Goal: Information Seeking & Learning: Understand process/instructions

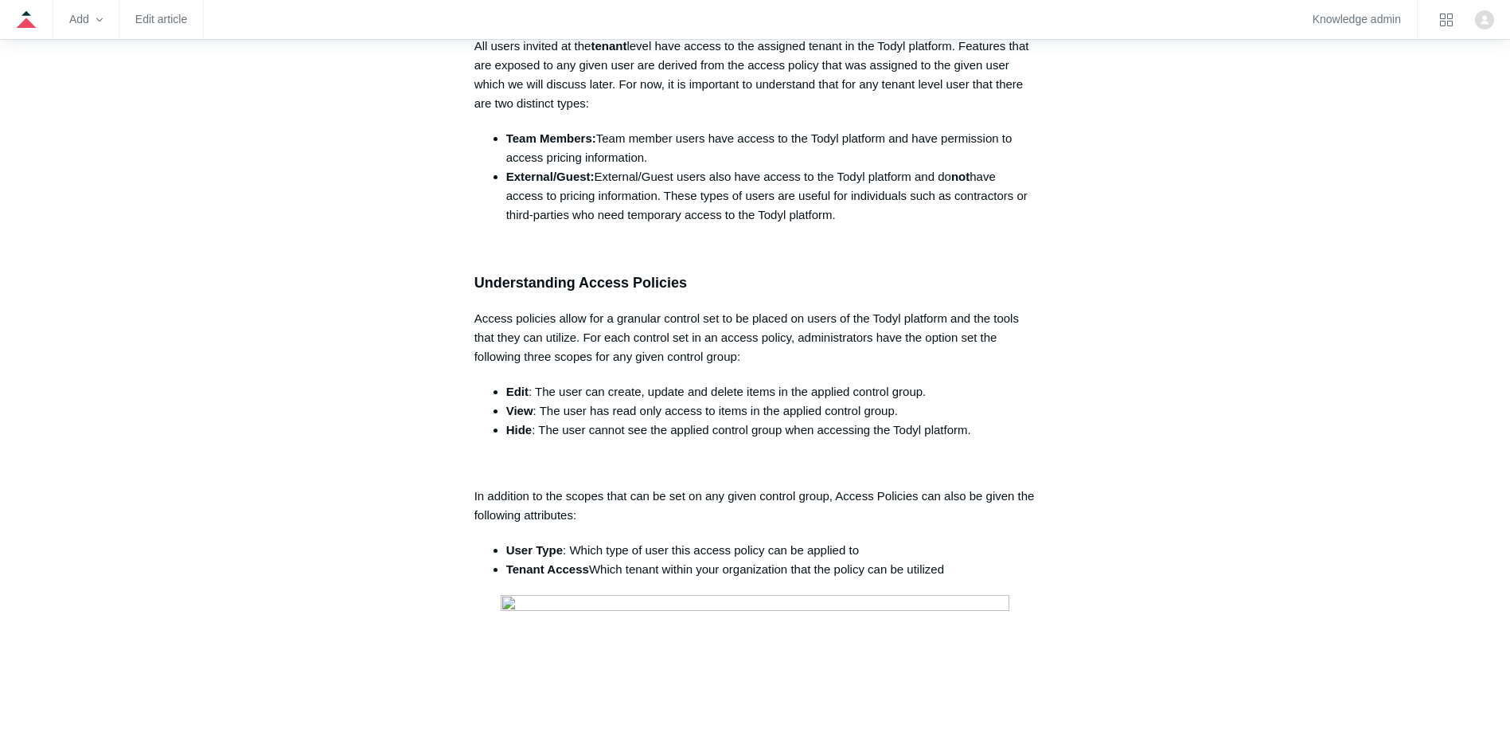
scroll to position [876, 0]
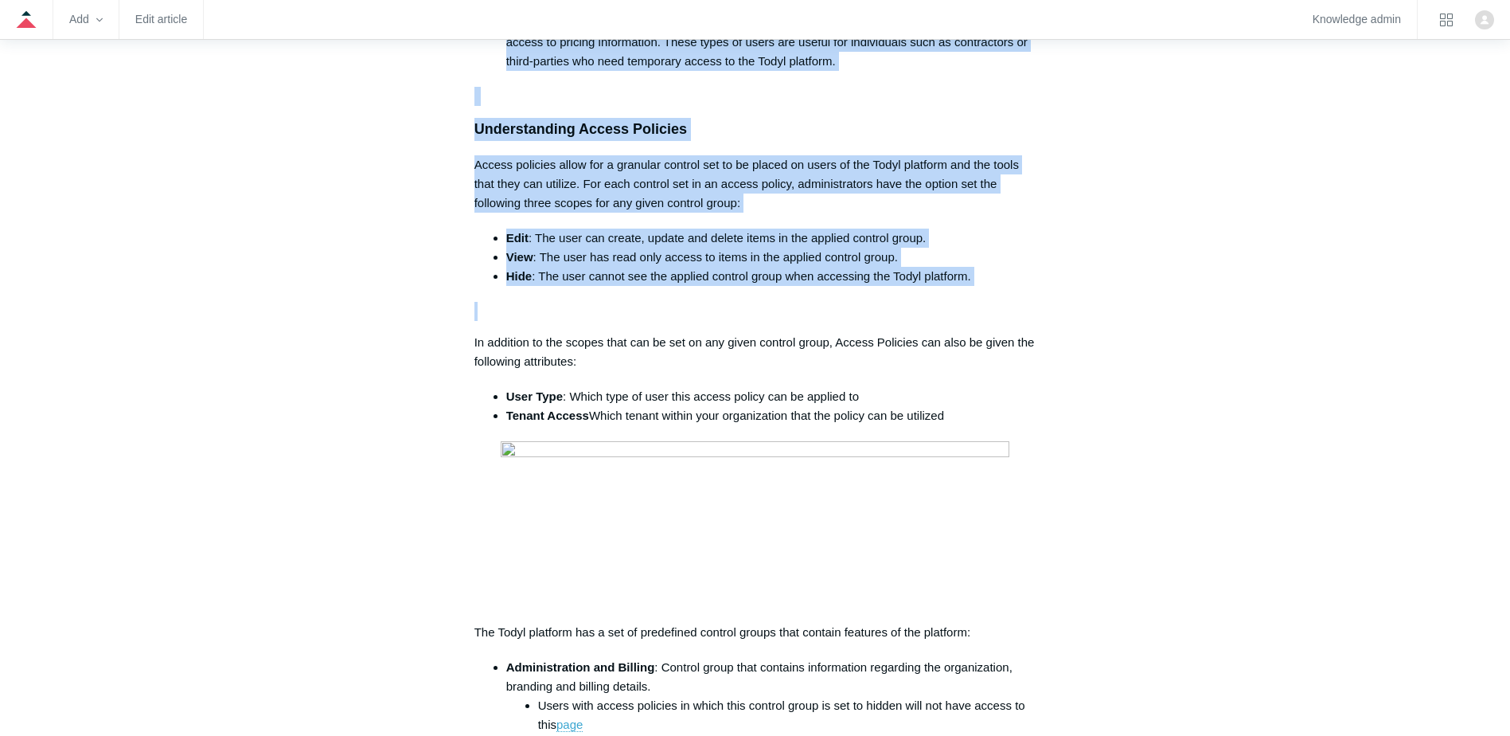
drag, startPoint x: 449, startPoint y: 140, endPoint x: 927, endPoint y: 301, distance: 503.9
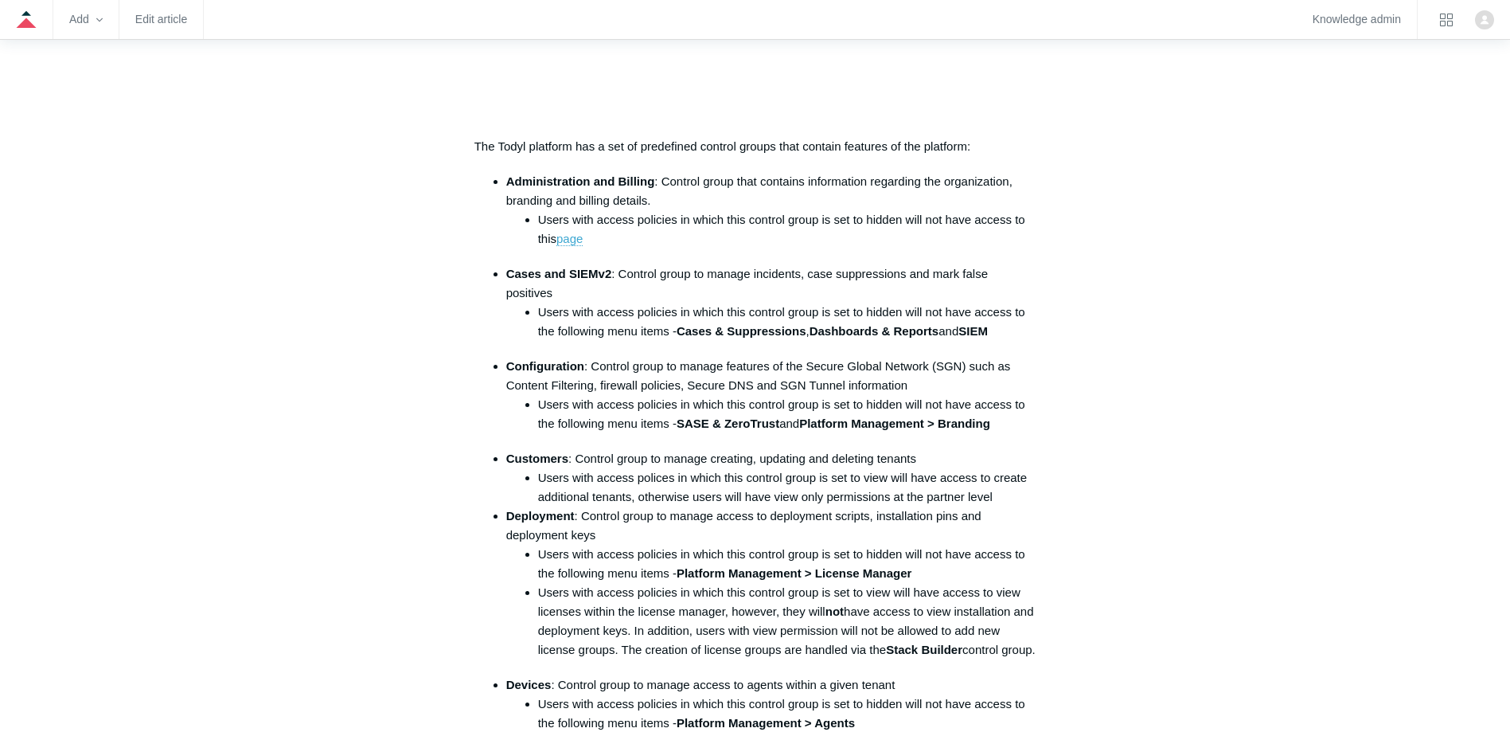
scroll to position [1433, 0]
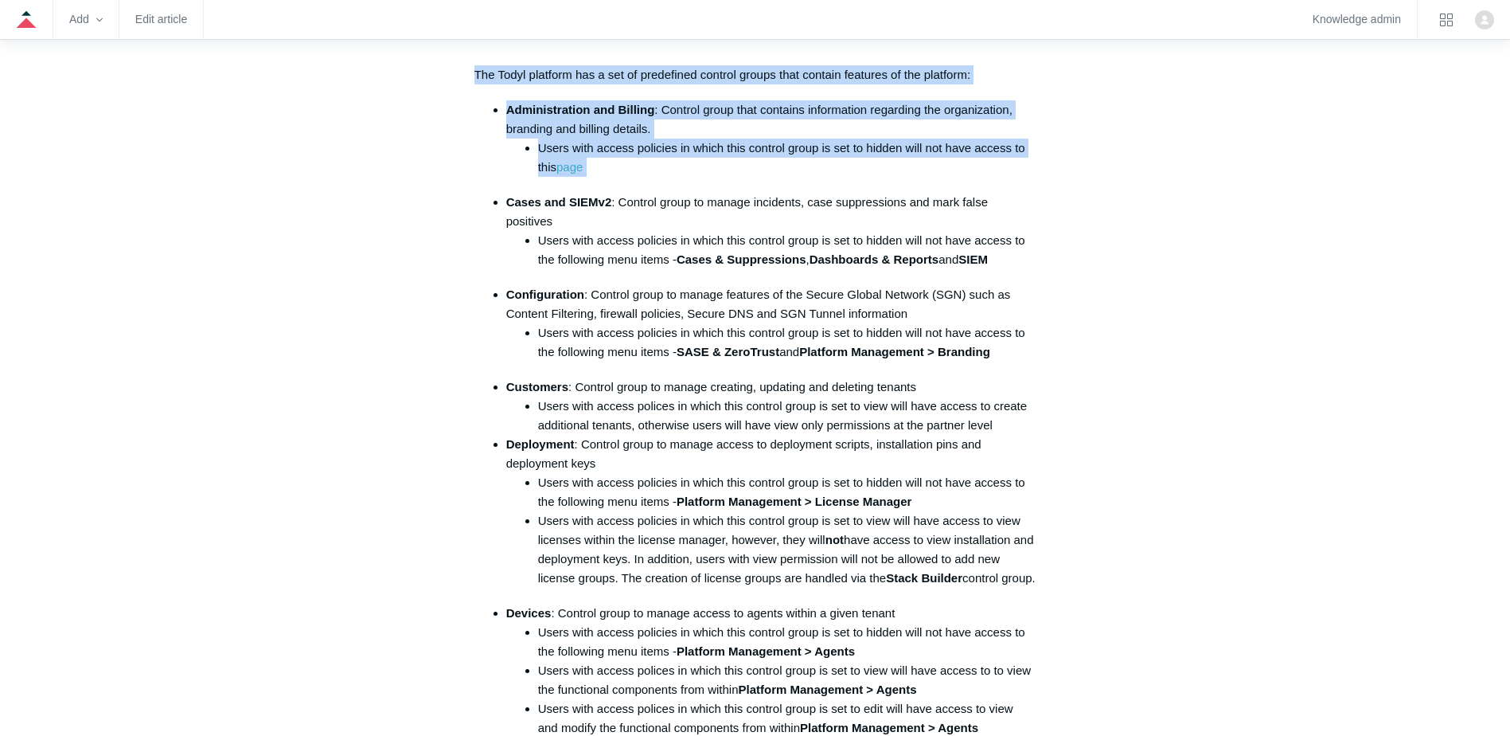
drag, startPoint x: 460, startPoint y: 88, endPoint x: 805, endPoint y: 197, distance: 361.5
drag, startPoint x: 805, startPoint y: 197, endPoint x: 588, endPoint y: 198, distance: 216.5
click at [587, 198] on li "Cases and SIEMv2 : Control group to manage incidents, case suppressions and mar…" at bounding box center [771, 231] width 530 height 76
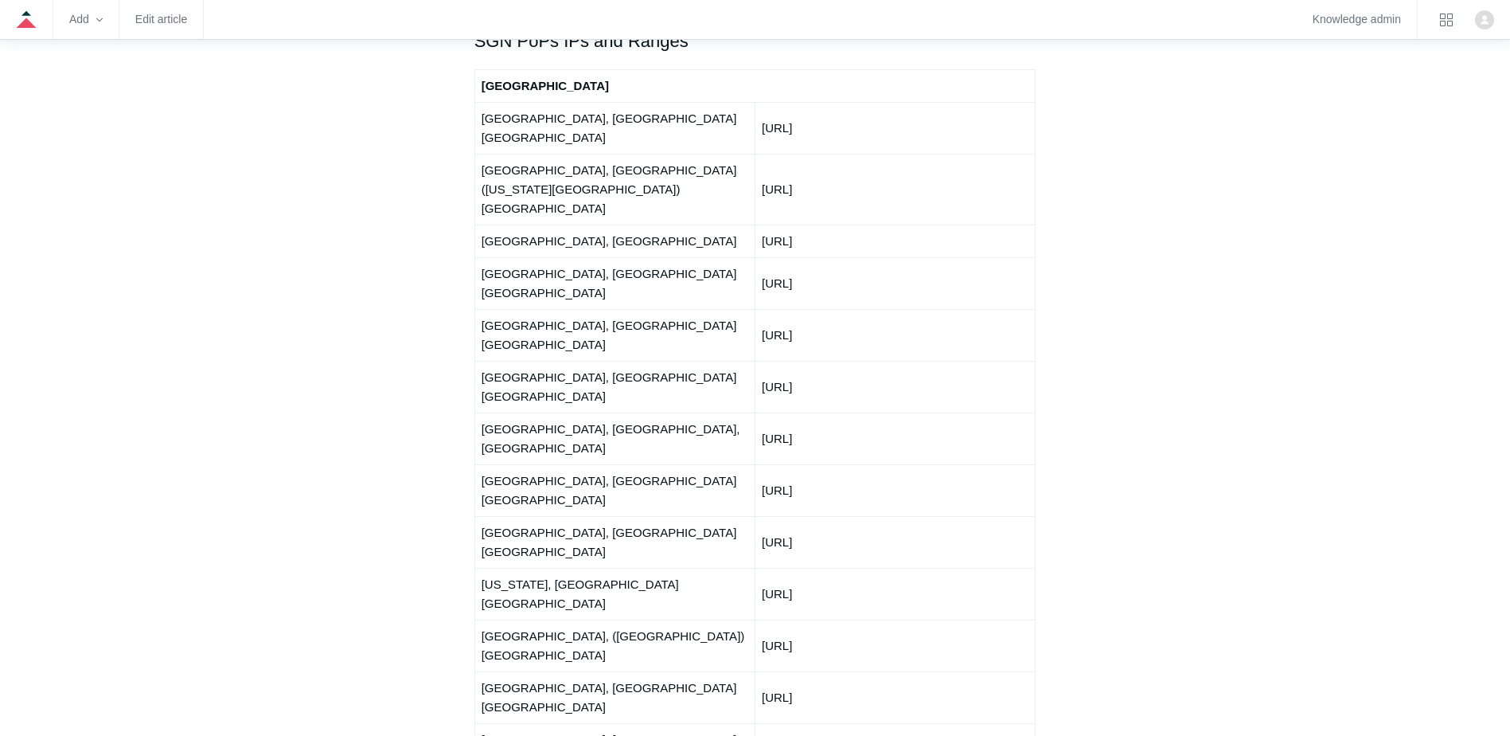
scroll to position [1990, 0]
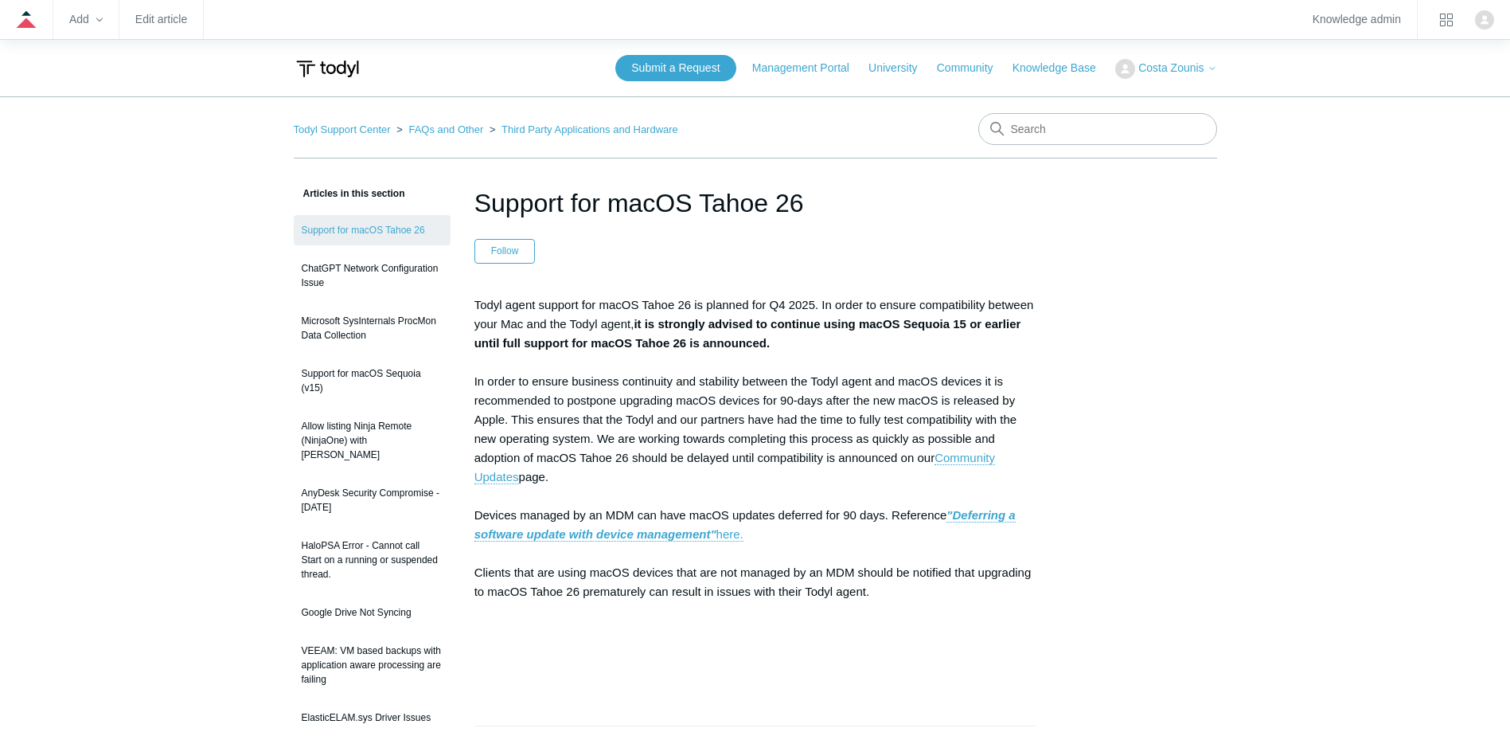
drag, startPoint x: 782, startPoint y: 320, endPoint x: 931, endPoint y: 342, distance: 150.5
click at [931, 342] on p "Todyl agent support for macOS Tahoe 26 is planned for Q4 2025. In order to ensu…" at bounding box center [755, 486] width 562 height 382
drag, startPoint x: 473, startPoint y: 510, endPoint x: 891, endPoint y: 510, distance: 417.9
click at [891, 510] on article "Support for macOS Tahoe 26 Follow Not yet followed by anyone Todyl agent suppor…" at bounding box center [756, 689] width 610 height 1010
click at [509, 576] on p "Todyl agent support for macOS Tahoe 26 is planned for Q4 2025. In order to ensu…" at bounding box center [755, 486] width 562 height 382
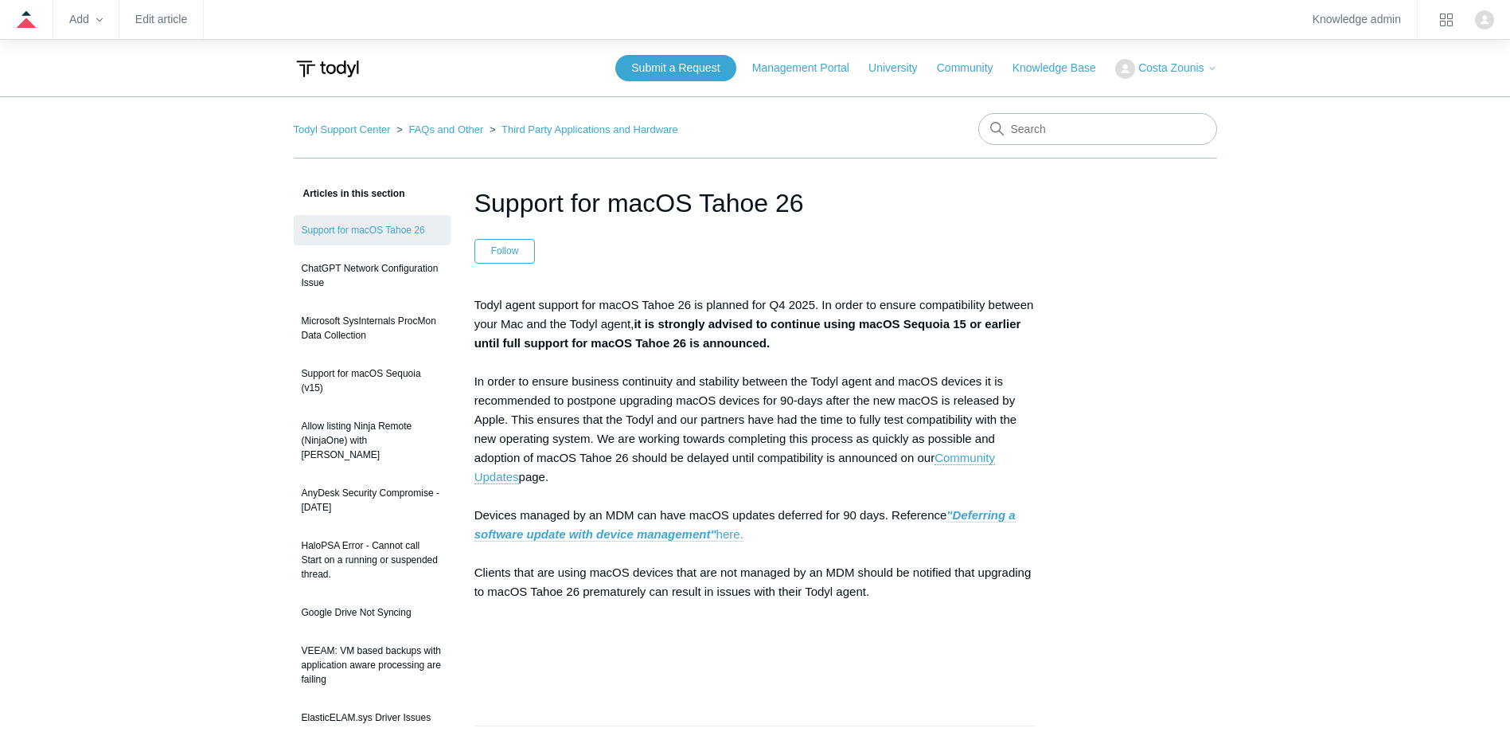
click at [595, 533] on strong ""Deferring a software update with device management"" at bounding box center [744, 524] width 541 height 33
drag, startPoint x: 473, startPoint y: 574, endPoint x: 880, endPoint y: 600, distance: 408.4
click at [880, 600] on article "Support for macOS Tahoe 26 Follow Not yet followed by anyone Todyl agent suppor…" at bounding box center [756, 689] width 610 height 1010
click at [880, 600] on p "Todyl agent support for macOS Tahoe 26 is planned for Q4 2025. In order to ensu…" at bounding box center [755, 486] width 562 height 382
drag, startPoint x: 890, startPoint y: 591, endPoint x: 459, endPoint y: 571, distance: 431.1
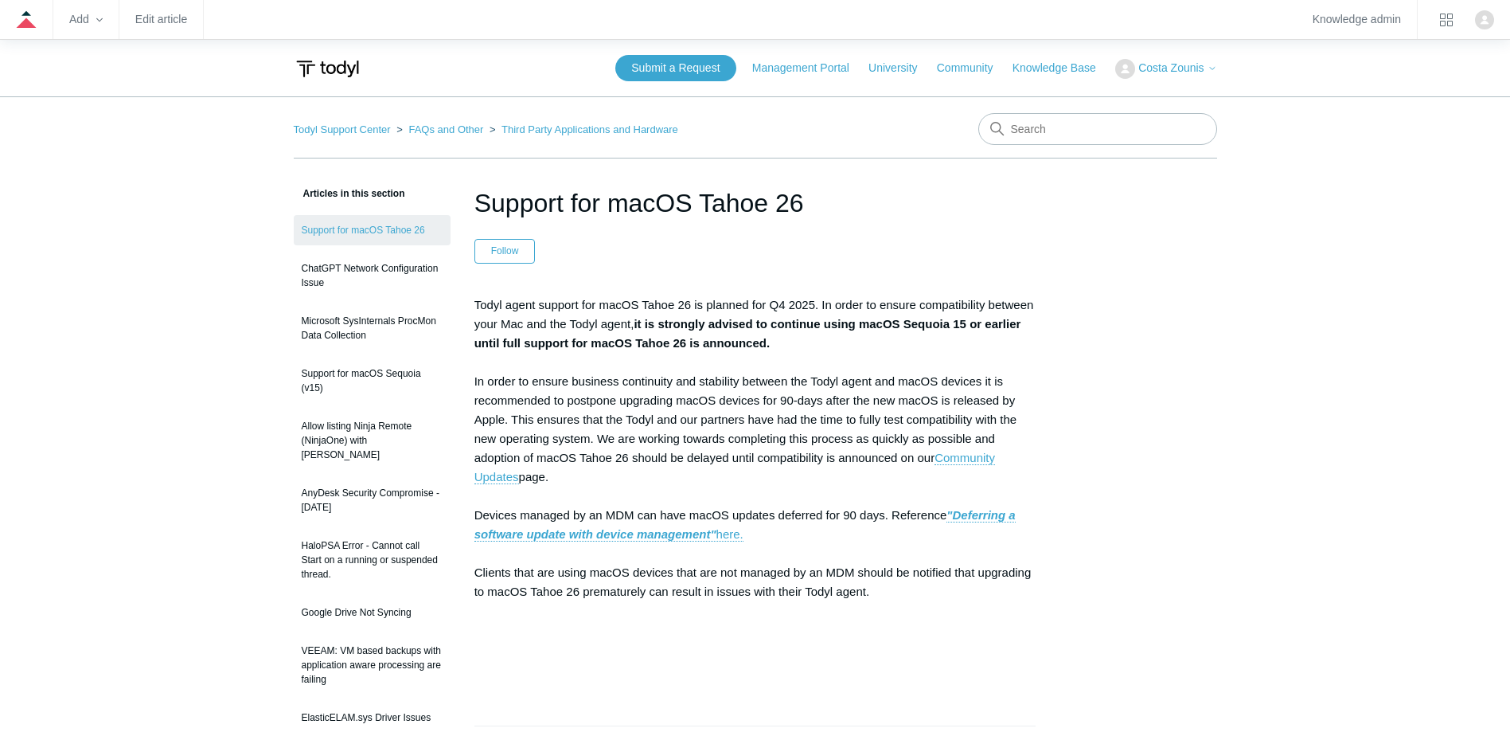
click at [459, 571] on article "Support for macOS Tahoe 26 Follow Not yet followed by anyone Todyl agent suppor…" at bounding box center [756, 689] width 610 height 1010
drag, startPoint x: 459, startPoint y: 571, endPoint x: 654, endPoint y: 593, distance: 195.5
click at [654, 593] on p "Todyl agent support for macOS Tahoe 26 is planned for Q4 2025. In order to ensu…" at bounding box center [755, 486] width 562 height 382
click at [669, 578] on p "Todyl agent support for macOS Tahoe 26 is planned for Q4 2025. In order to ensu…" at bounding box center [755, 486] width 562 height 382
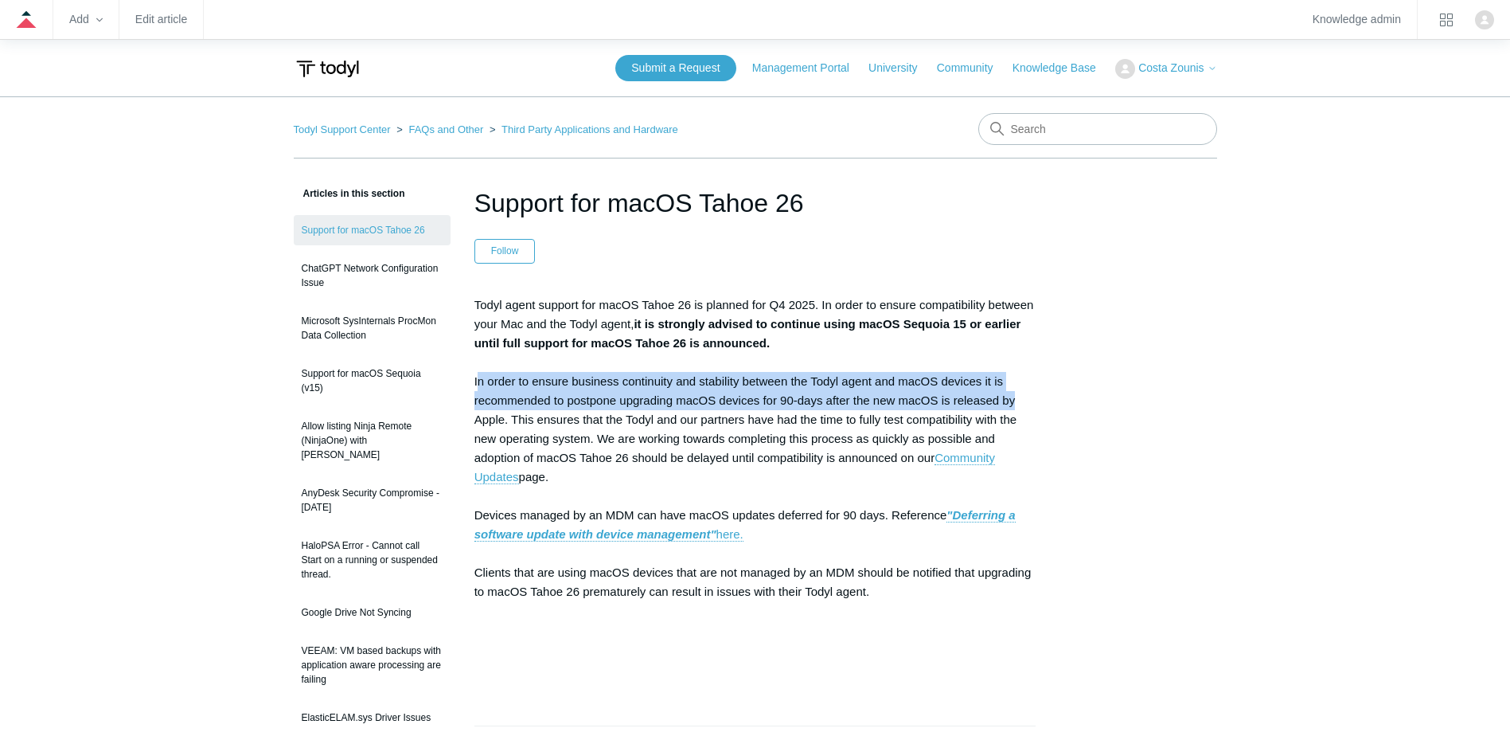
drag, startPoint x: 476, startPoint y: 379, endPoint x: 1016, endPoint y: 392, distance: 539.8
click at [1016, 392] on p "Todyl agent support for macOS Tahoe 26 is planned for Q4 2025. In order to ensu…" at bounding box center [755, 486] width 562 height 382
drag, startPoint x: 1016, startPoint y: 392, endPoint x: 667, endPoint y: 402, distance: 348.8
click at [667, 402] on p "Todyl agent support for macOS Tahoe 26 is planned for Q4 2025. In order to ensu…" at bounding box center [755, 486] width 562 height 382
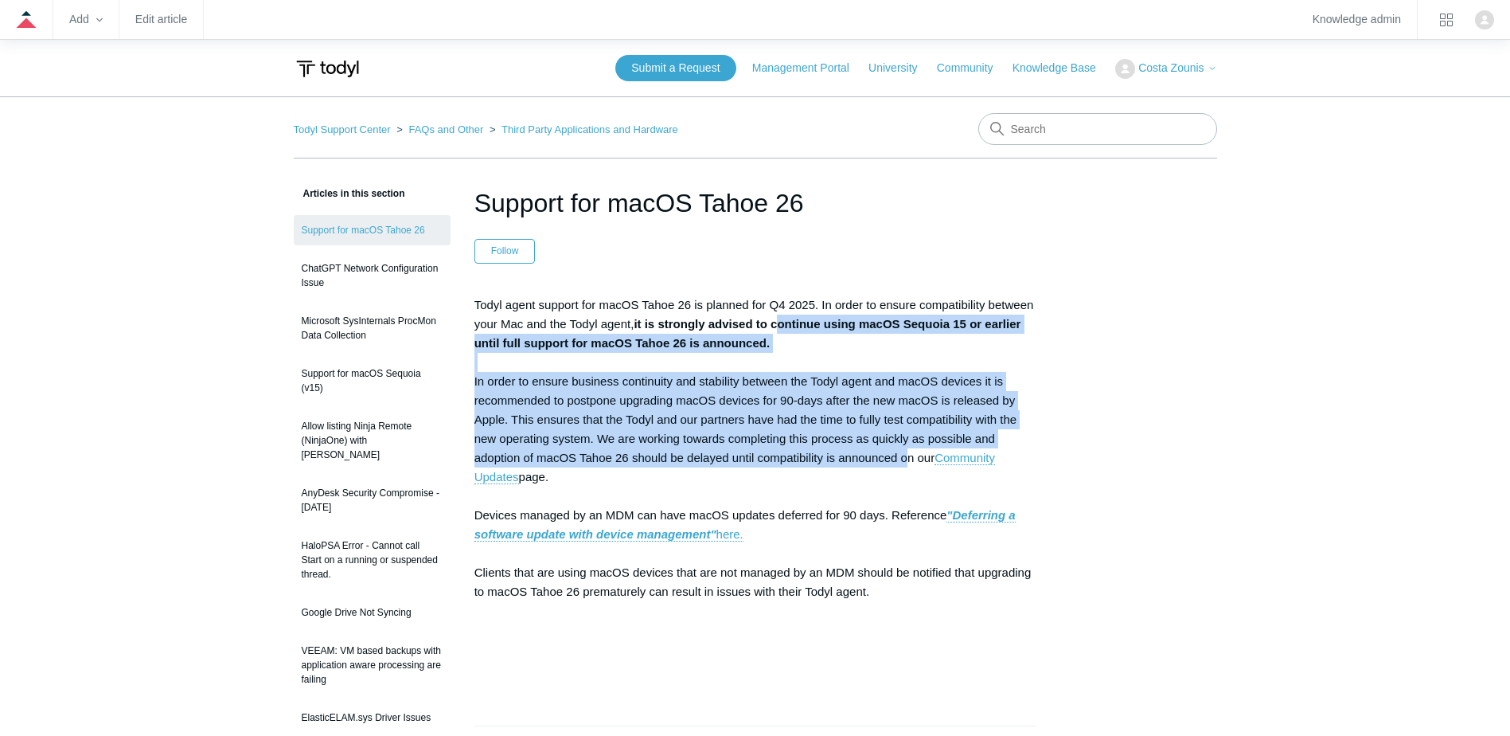
drag, startPoint x: 783, startPoint y: 331, endPoint x: 906, endPoint y: 449, distance: 170.0
click at [906, 449] on p "Todyl agent support for macOS Tahoe 26 is planned for Q4 2025. In order to ensu…" at bounding box center [755, 486] width 562 height 382
drag, startPoint x: 906, startPoint y: 449, endPoint x: 1148, endPoint y: 358, distance: 258.4
click at [1147, 361] on div "Articles in this section Support for macOS Tahoe 26 ChatGPT Network Configurati…" at bounding box center [755, 689] width 923 height 1010
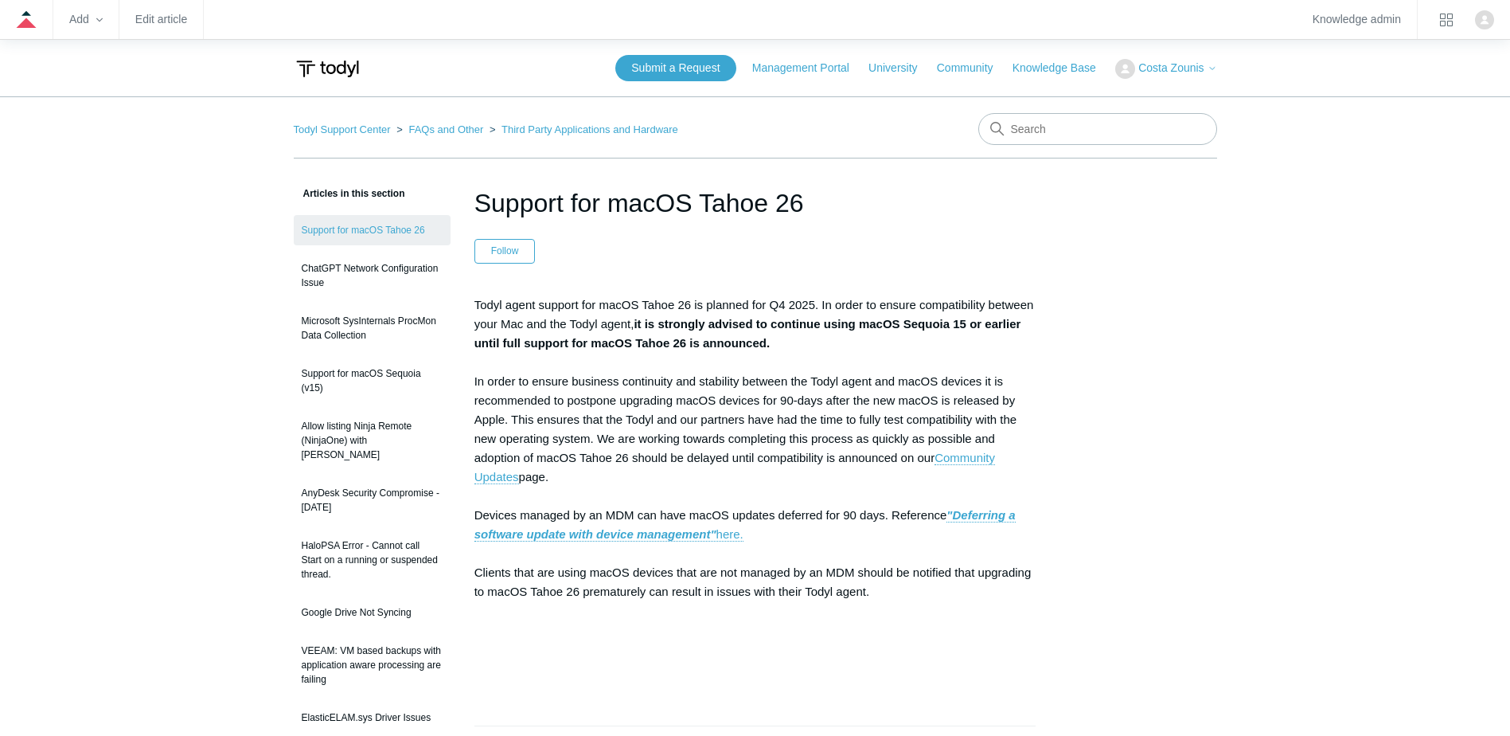
click at [818, 305] on p "Todyl agent support for macOS Tahoe 26 is planned for Q4 2025. In order to ensu…" at bounding box center [755, 486] width 562 height 382
click at [747, 443] on p "Todyl agent support for macOS Tahoe 26 is planned for Q4 2025. In order to ensu…" at bounding box center [755, 486] width 562 height 382
click at [715, 330] on strong "it is strongly advised to continue using macOS Sequoia 15 or earlier until full…" at bounding box center [747, 333] width 547 height 33
drag, startPoint x: 484, startPoint y: 304, endPoint x: 782, endPoint y: 310, distance: 297.8
click at [782, 310] on p "Todyl agent support for macOS Tahoe 26 is planned for Q4 2025. In order to ensu…" at bounding box center [755, 486] width 562 height 382
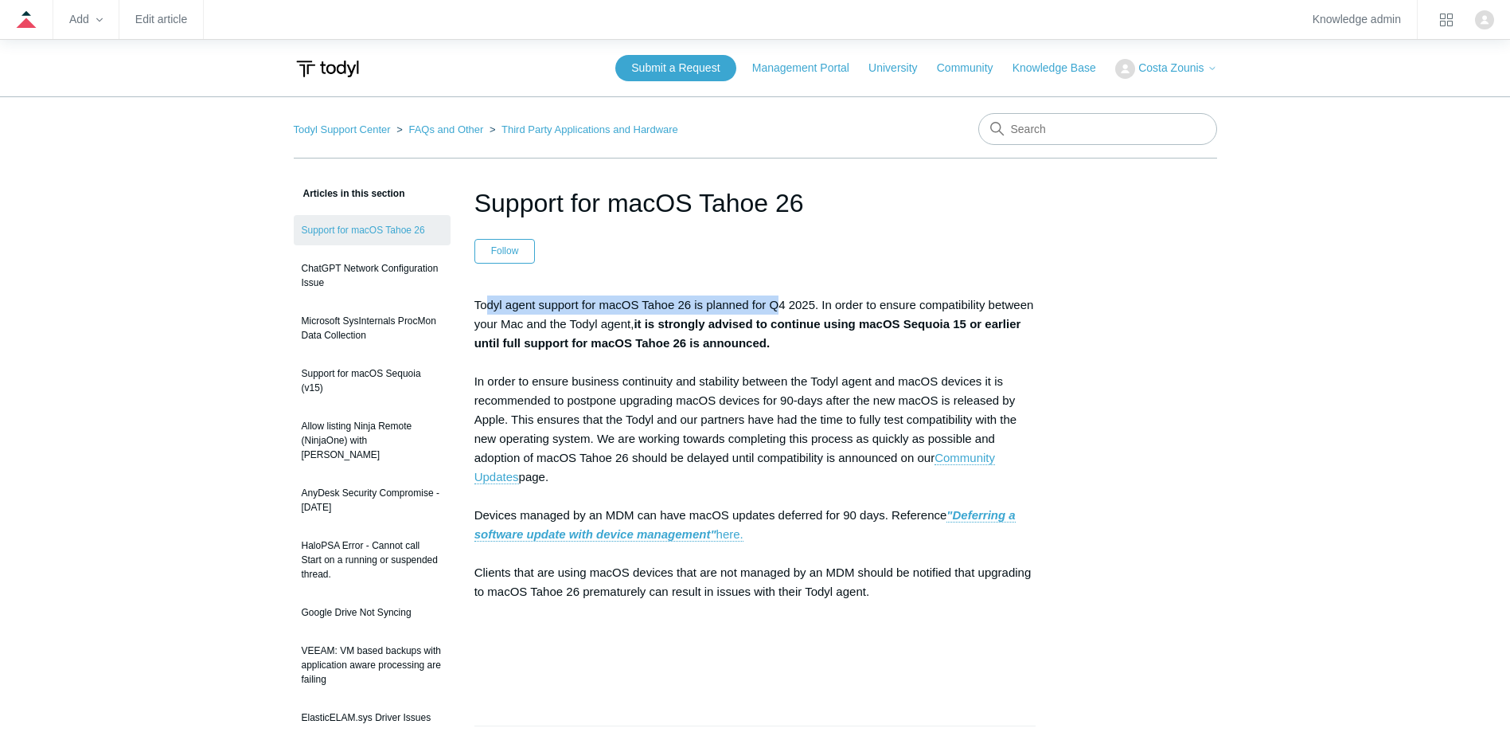
click at [791, 307] on p "Todyl agent support for macOS Tahoe 26 is planned for Q4 2025. In order to ensu…" at bounding box center [755, 486] width 562 height 382
drag, startPoint x: 759, startPoint y: 306, endPoint x: 817, endPoint y: 305, distance: 57.3
click at [817, 305] on p "Todyl agent support for macOS Tahoe 26 is planned for Q4 2025. In order to ensu…" at bounding box center [755, 486] width 562 height 382
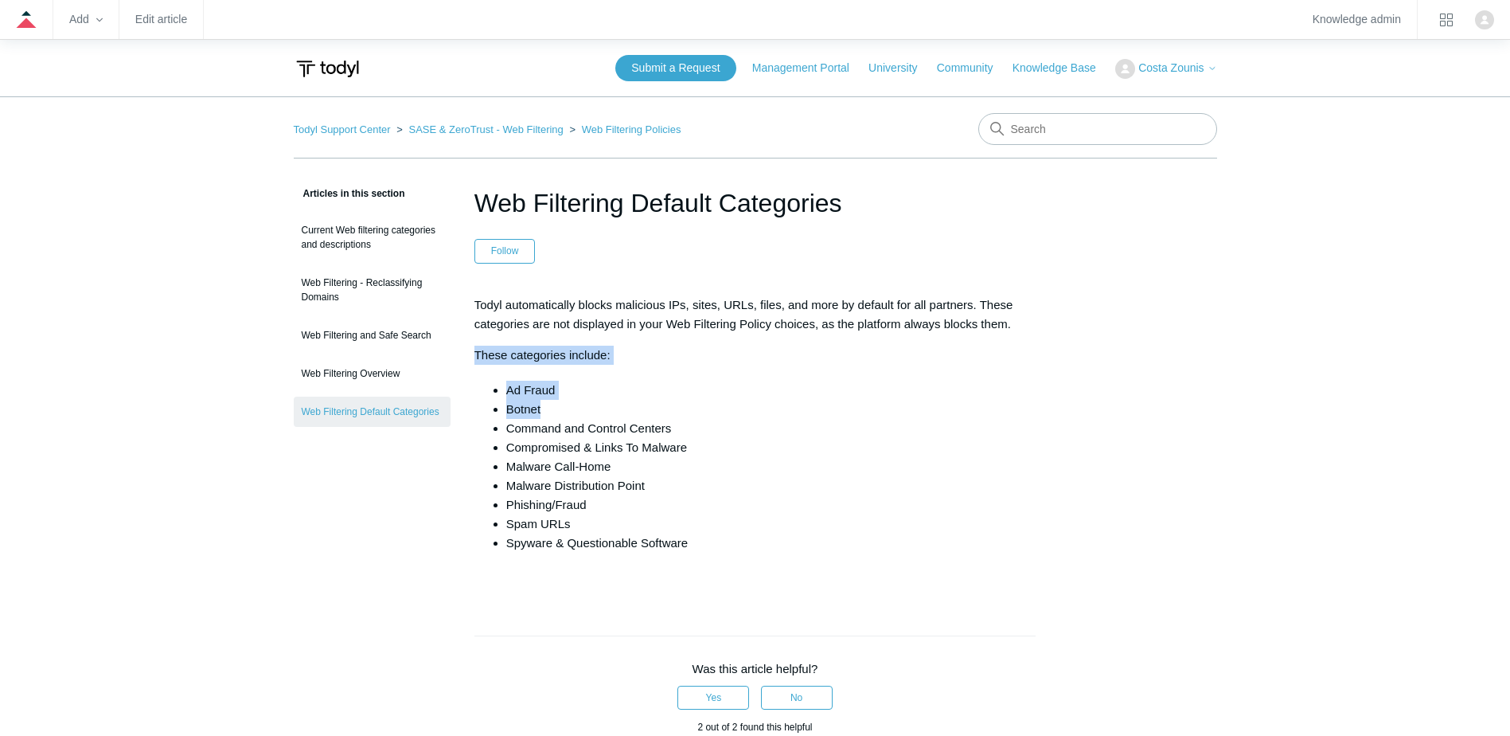
drag, startPoint x: 583, startPoint y: 352, endPoint x: 673, endPoint y: 404, distance: 103.5
click at [673, 404] on div "Todyl automatically blocks malicious IPs, sites, URLs, files, and more by defau…" at bounding box center [755, 441] width 562 height 292
click at [673, 404] on li "Botnet" at bounding box center [771, 409] width 530 height 19
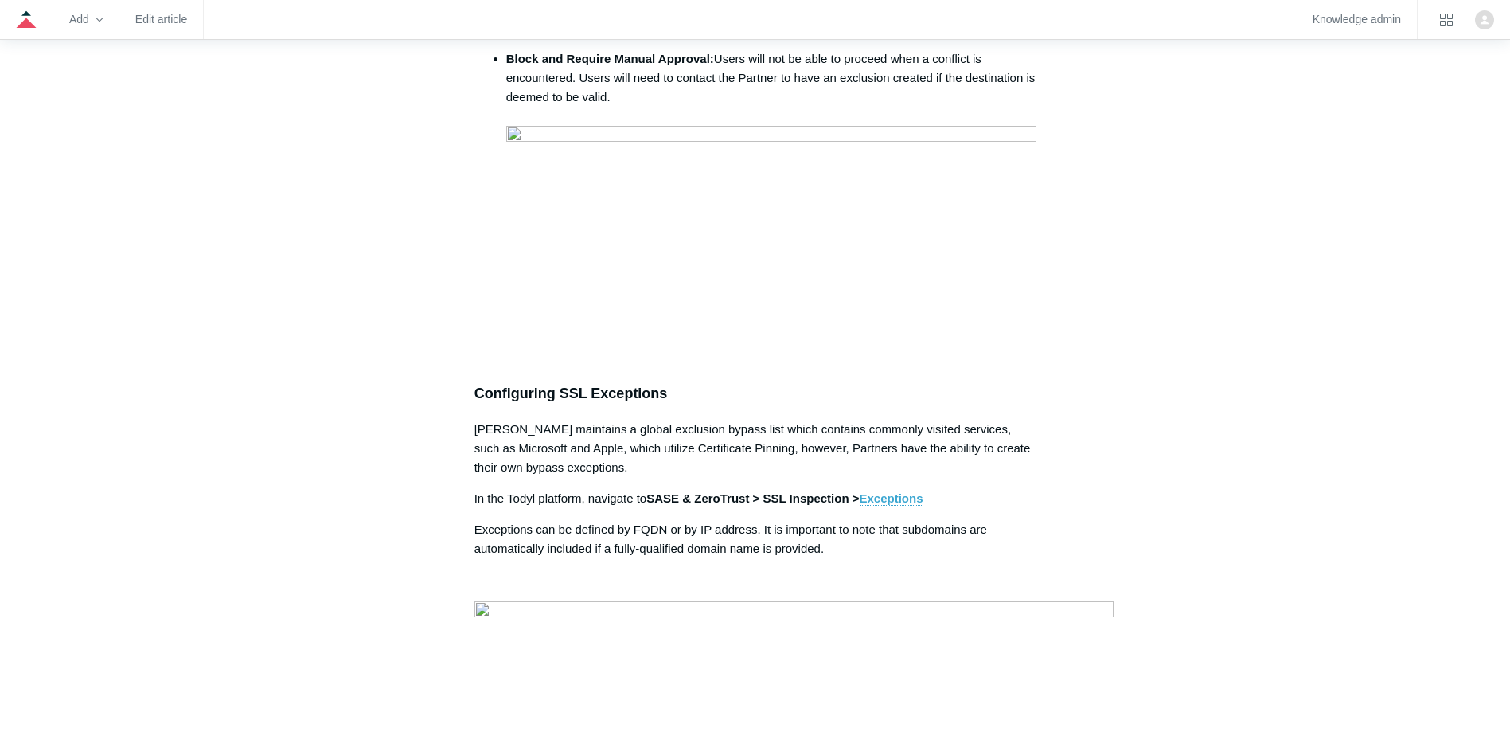
scroll to position [1910, 0]
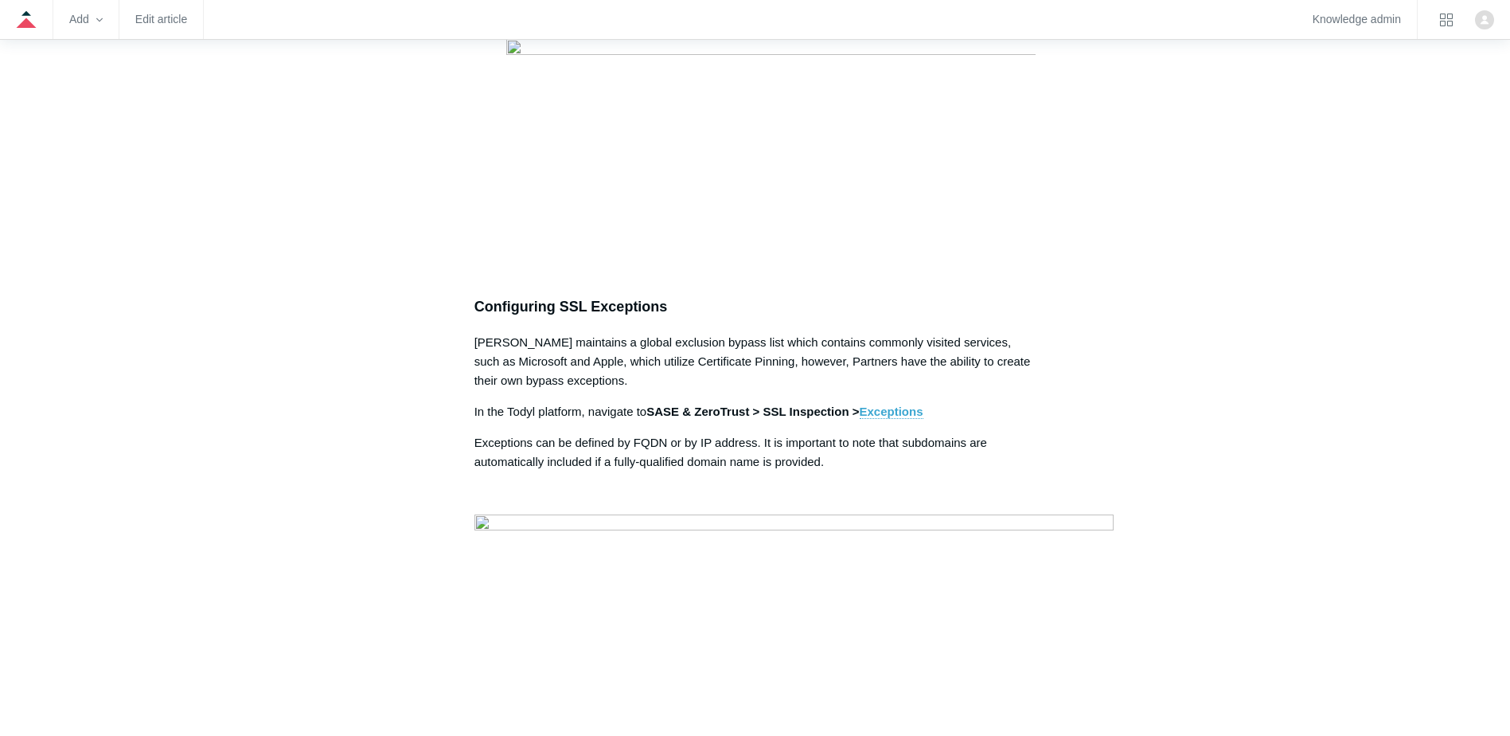
drag, startPoint x: 507, startPoint y: 117, endPoint x: 1021, endPoint y: 145, distance: 515.0
click at [1021, 145] on li "Block and Require Manual Approval: Users will not be able to proceed when a con…" at bounding box center [771, 106] width 530 height 286
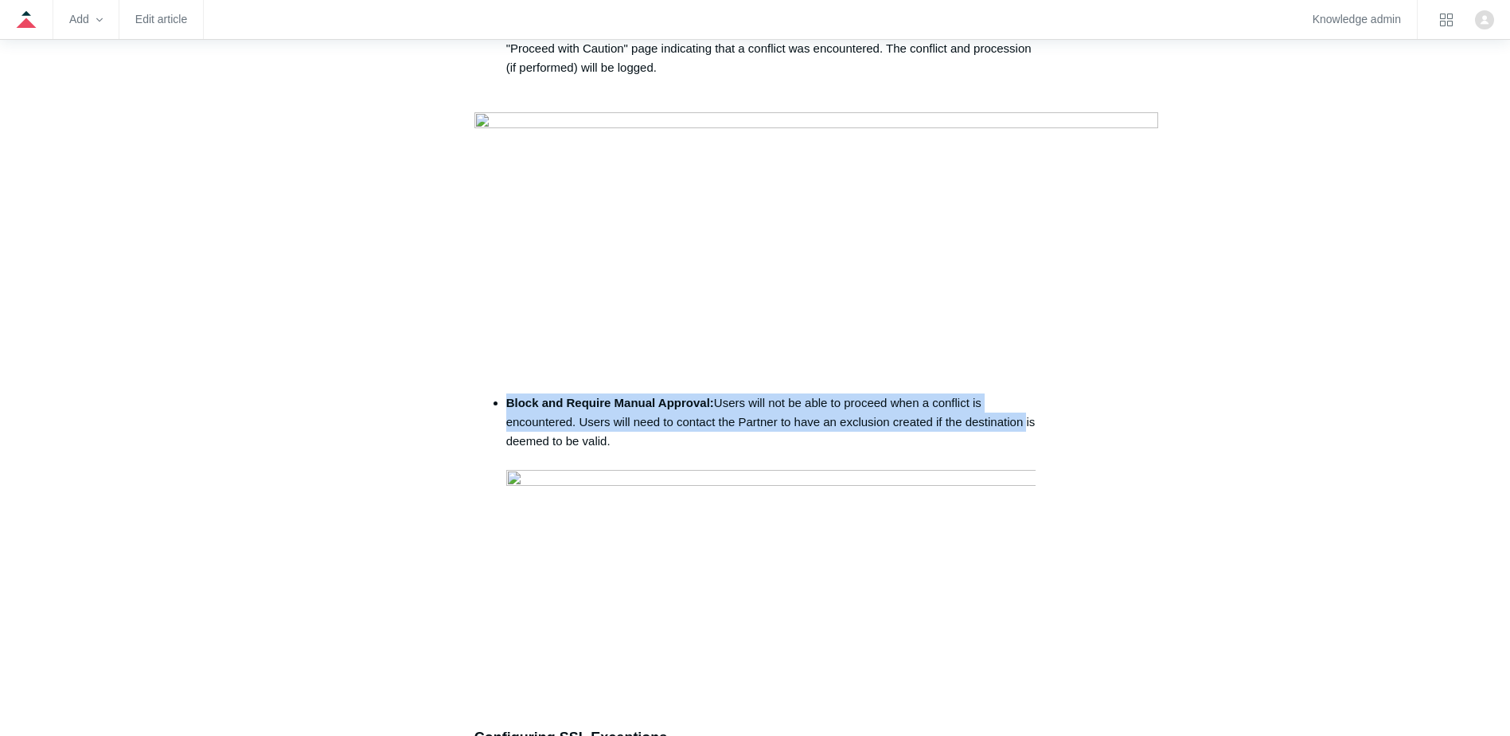
scroll to position [1454, 0]
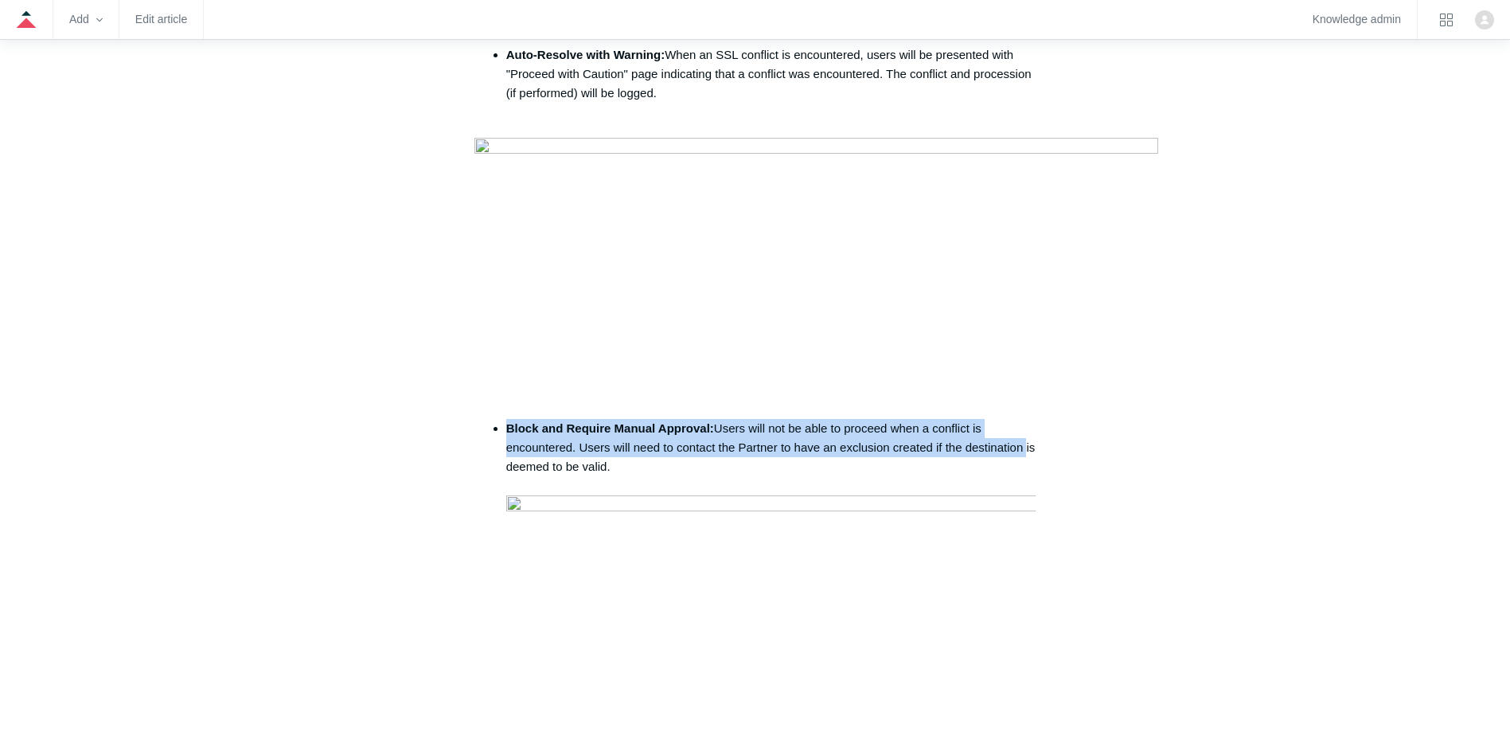
drag, startPoint x: 591, startPoint y: 213, endPoint x: 1066, endPoint y: 206, distance: 475.3
click at [1066, 206] on div "Articles in this section Using SSL Inspection in Todyl Self-Signed Certificates…" at bounding box center [755, 338] width 923 height 3217
drag, startPoint x: 1066, startPoint y: 206, endPoint x: 814, endPoint y: 206, distance: 251.5
click at [814, 45] on li "Auto-Resolve : SSL conflicts will be automatically resolved (not including spec…" at bounding box center [771, 26] width 530 height 38
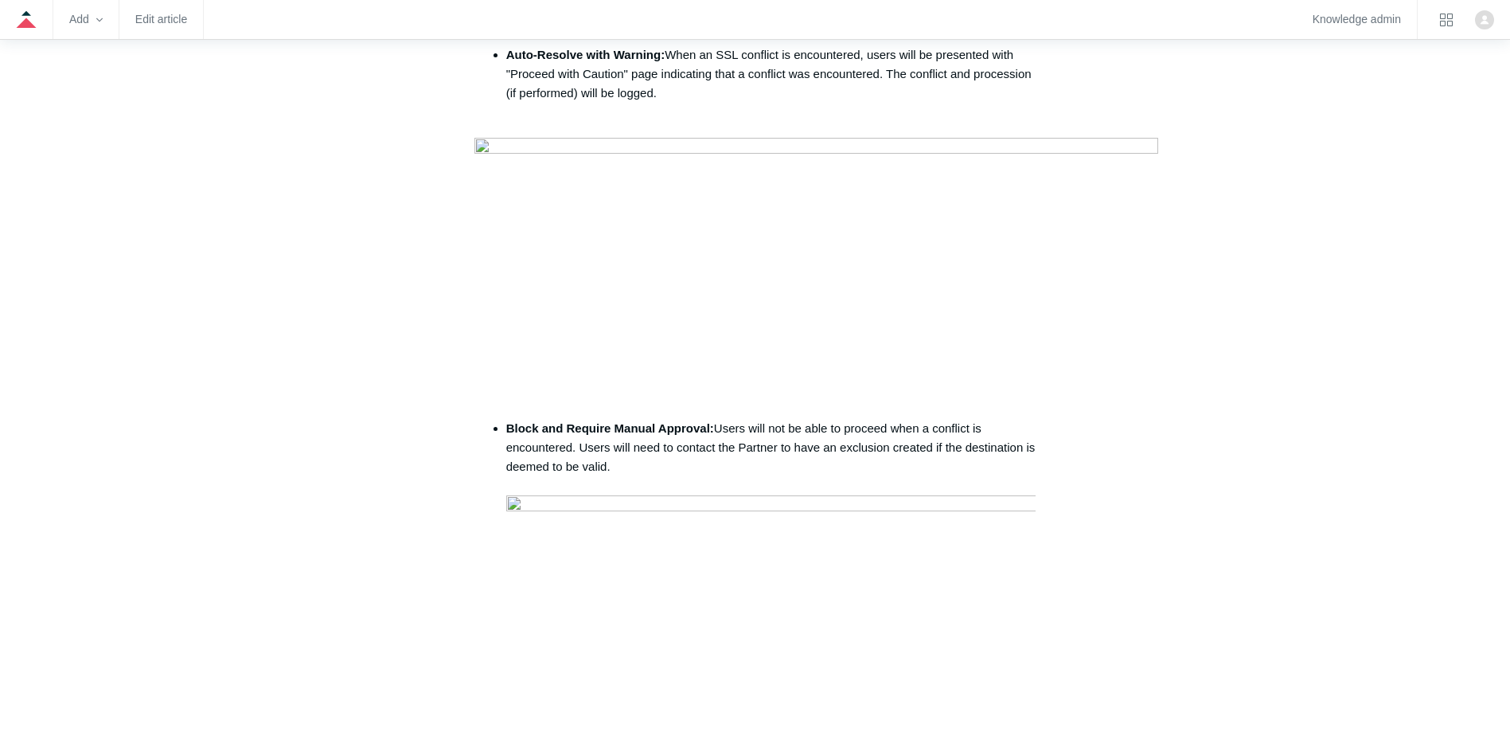
drag, startPoint x: 494, startPoint y: 243, endPoint x: 923, endPoint y: 286, distance: 430.4
click at [923, 122] on li "Auto-Resolve with Warning: When an SSL conflict is encountered, users will be p…" at bounding box center [771, 83] width 530 height 76
drag, startPoint x: 819, startPoint y: 286, endPoint x: 720, endPoint y: 286, distance: 99.5
click at [818, 122] on li "Auto-Resolve with Warning: When an SSL conflict is encountered, users will be p…" at bounding box center [771, 83] width 530 height 76
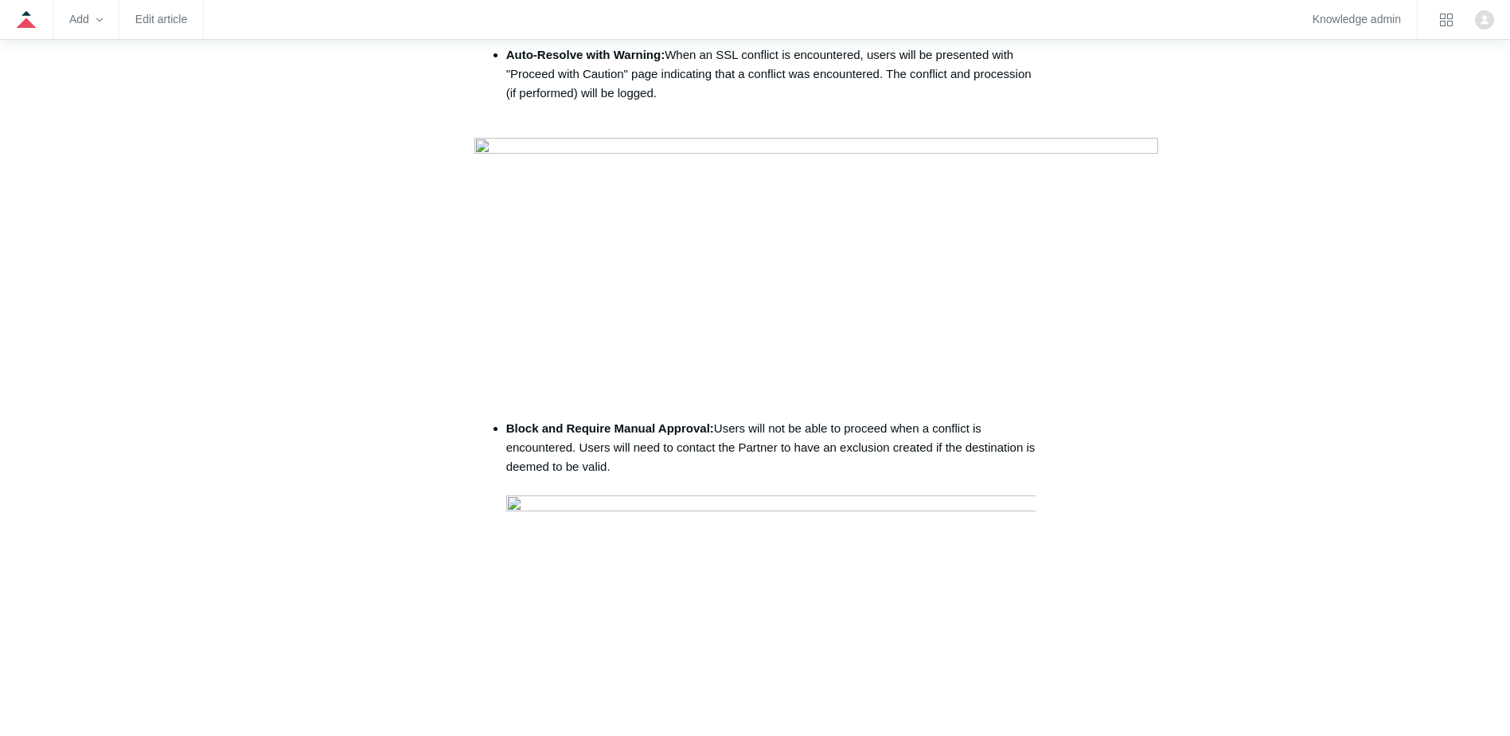
drag, startPoint x: 720, startPoint y: 286, endPoint x: 504, endPoint y: 190, distance: 235.9
click at [504, 190] on div "The Todyl security platform allows for SSL Inspection polices to be created and…" at bounding box center [755, 135] width 562 height 2589
click at [502, 193] on div "The Todyl security platform allows for SSL Inspection polices to be created and…" at bounding box center [755, 135] width 562 height 2589
drag, startPoint x: 506, startPoint y: 579, endPoint x: 718, endPoint y: 563, distance: 212.3
click at [718, 563] on div "The Todyl security platform allows for SSL Inspection polices to be created and…" at bounding box center [755, 135] width 562 height 2589
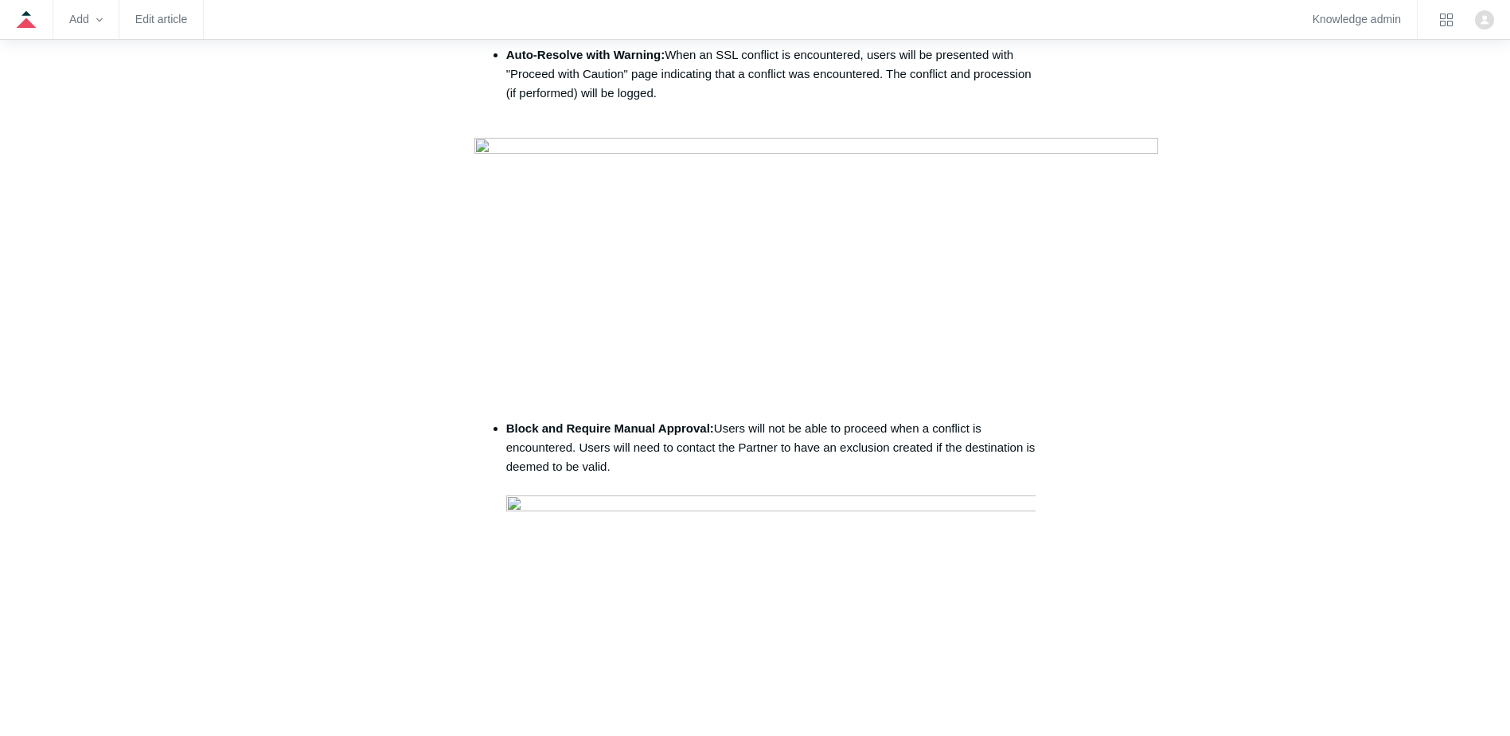
drag, startPoint x: 718, startPoint y: 563, endPoint x: 734, endPoint y: 573, distance: 19.0
click at [734, 573] on li "Block and Require Manual Approval: Users will not be able to proceed when a con…" at bounding box center [771, 562] width 530 height 286
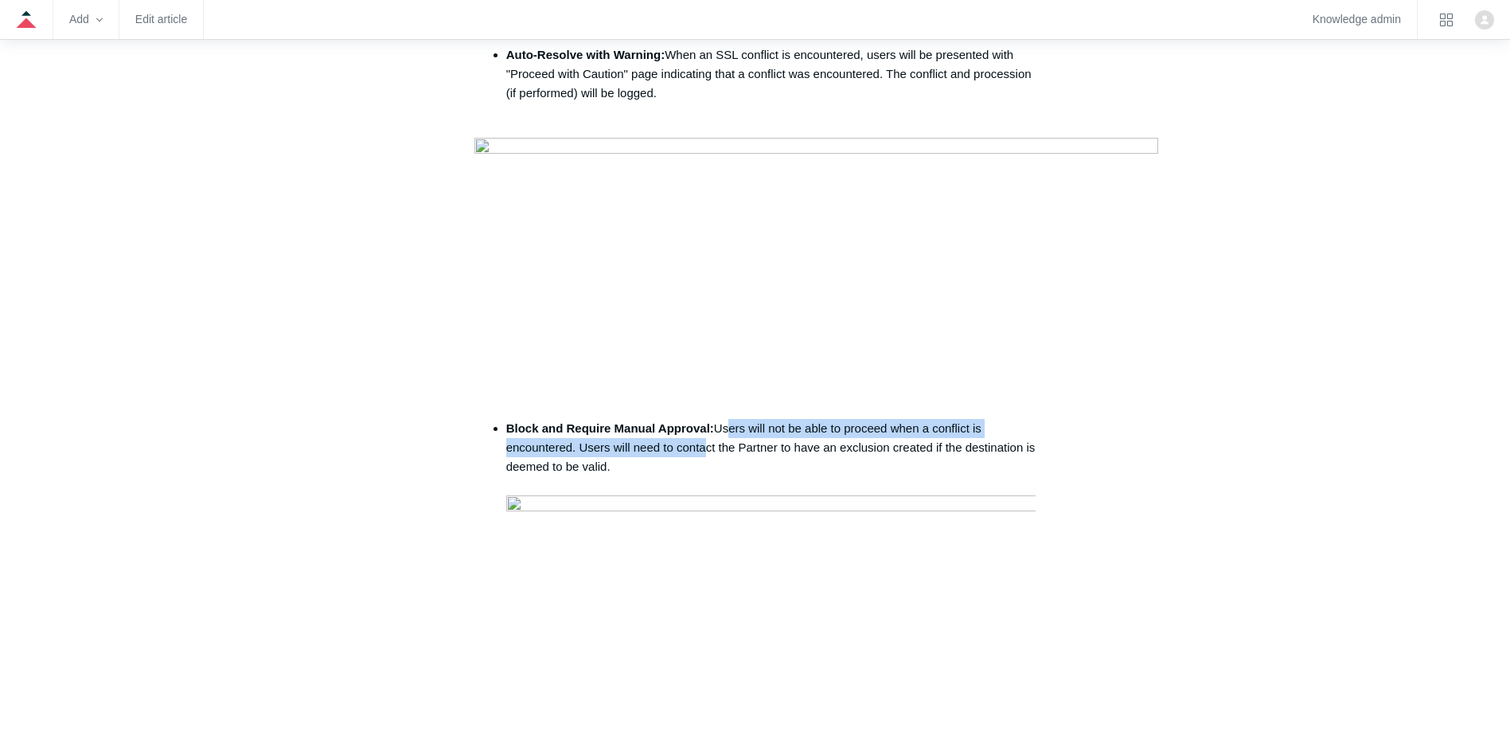
drag, startPoint x: 727, startPoint y: 573, endPoint x: 702, endPoint y: 600, distance: 36.6
click at [702, 600] on li "Block and Require Manual Approval: Users will not be able to proceed when a con…" at bounding box center [771, 562] width 530 height 286
drag, startPoint x: 702, startPoint y: 600, endPoint x: 631, endPoint y: 601, distance: 70.8
click at [631, 601] on li "Block and Require Manual Approval: Users will not be able to proceed when a con…" at bounding box center [771, 562] width 530 height 286
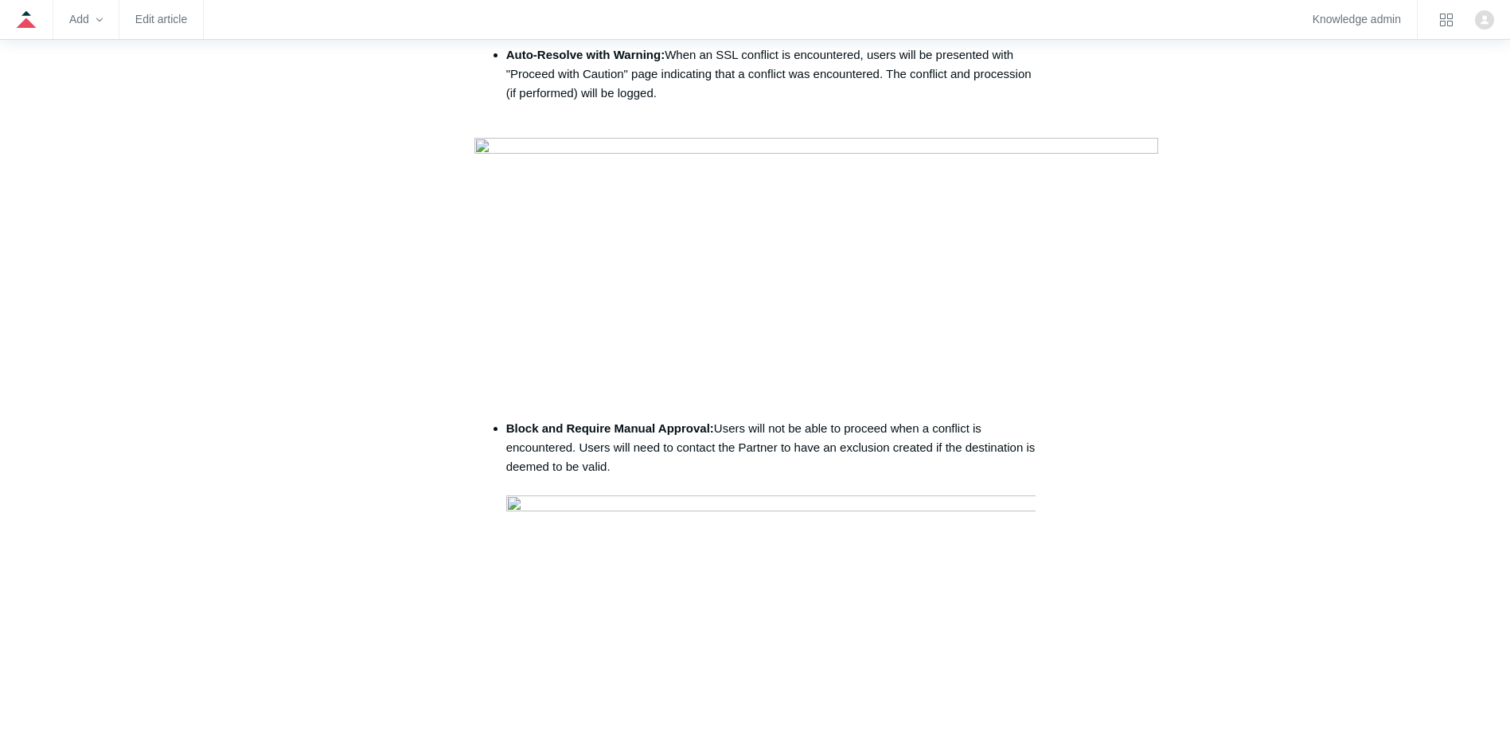
click at [634, 616] on li "Block and Require Manual Approval: Users will not be able to proceed when a con…" at bounding box center [771, 562] width 530 height 286
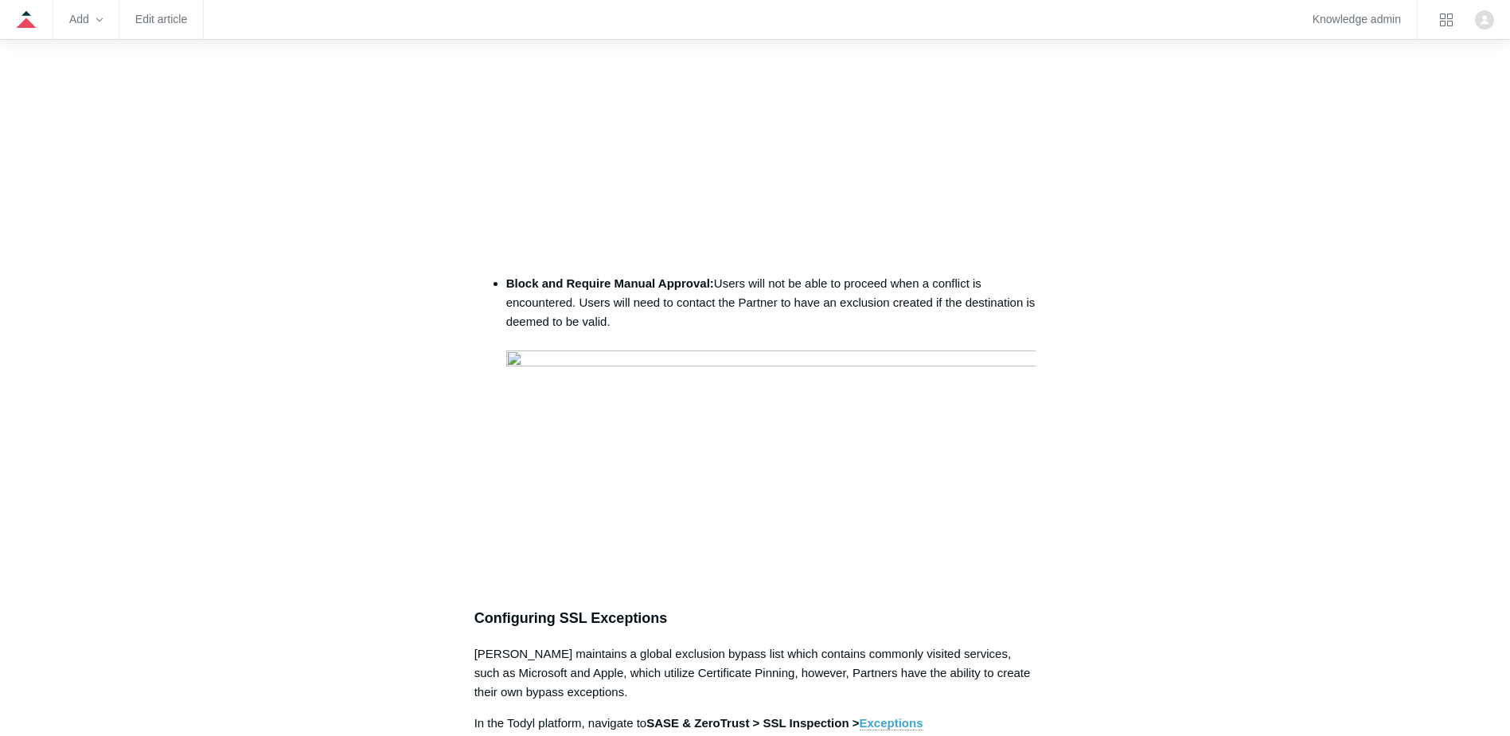
scroll to position [1614, 0]
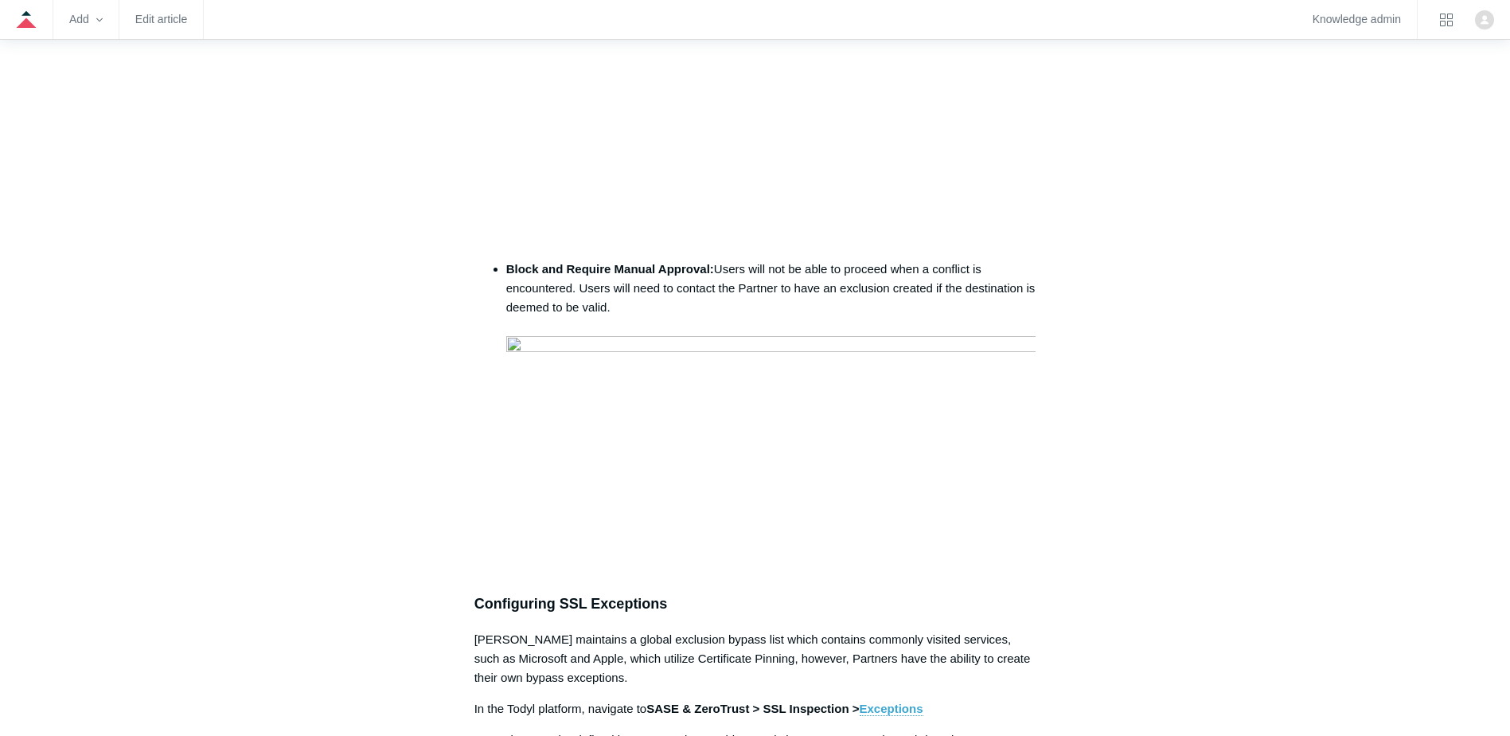
drag, startPoint x: 582, startPoint y: 439, endPoint x: 1031, endPoint y: 460, distance: 449.5
click at [1031, 460] on li "Block and Require Manual Approval: Users will not be able to proceed when a con…" at bounding box center [771, 402] width 530 height 286
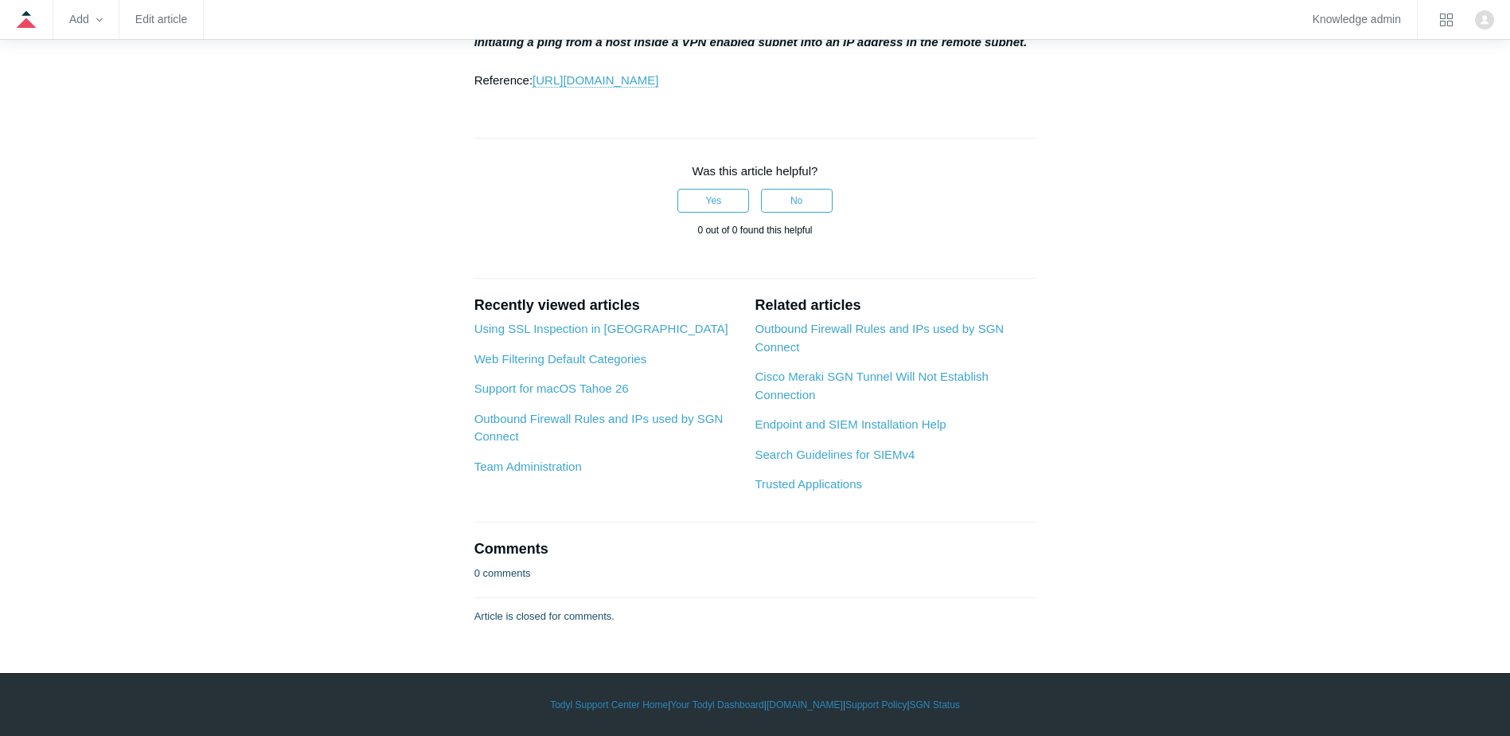
scroll to position [2786, 0]
drag, startPoint x: 470, startPoint y: 375, endPoint x: 725, endPoint y: 437, distance: 263.0
drag, startPoint x: 725, startPoint y: 437, endPoint x: 628, endPoint y: 402, distance: 103.2
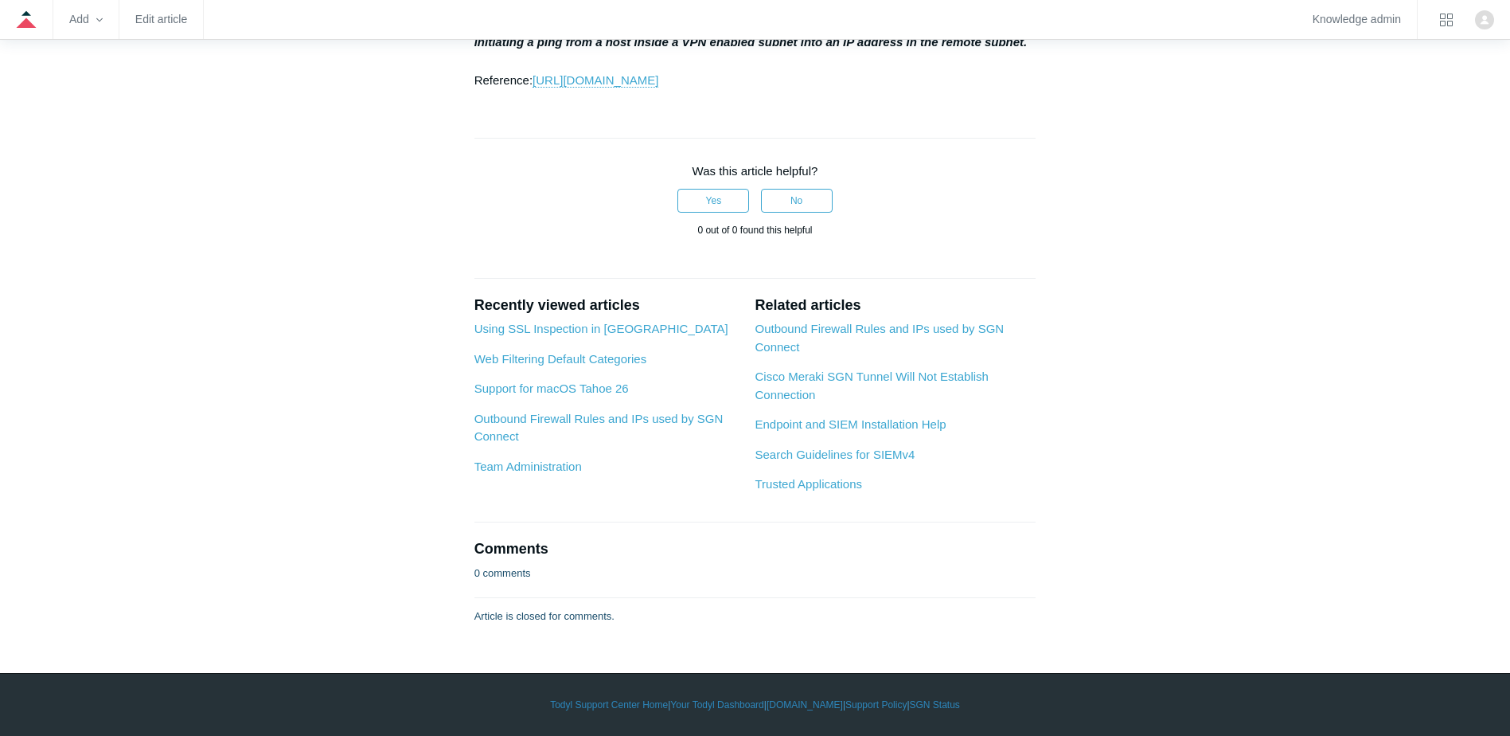
drag, startPoint x: 649, startPoint y: 389, endPoint x: 784, endPoint y: 389, distance: 135.3
drag, startPoint x: 784, startPoint y: 389, endPoint x: 610, endPoint y: 389, distance: 174.3
drag, startPoint x: 607, startPoint y: 389, endPoint x: 797, endPoint y: 425, distance: 192.8
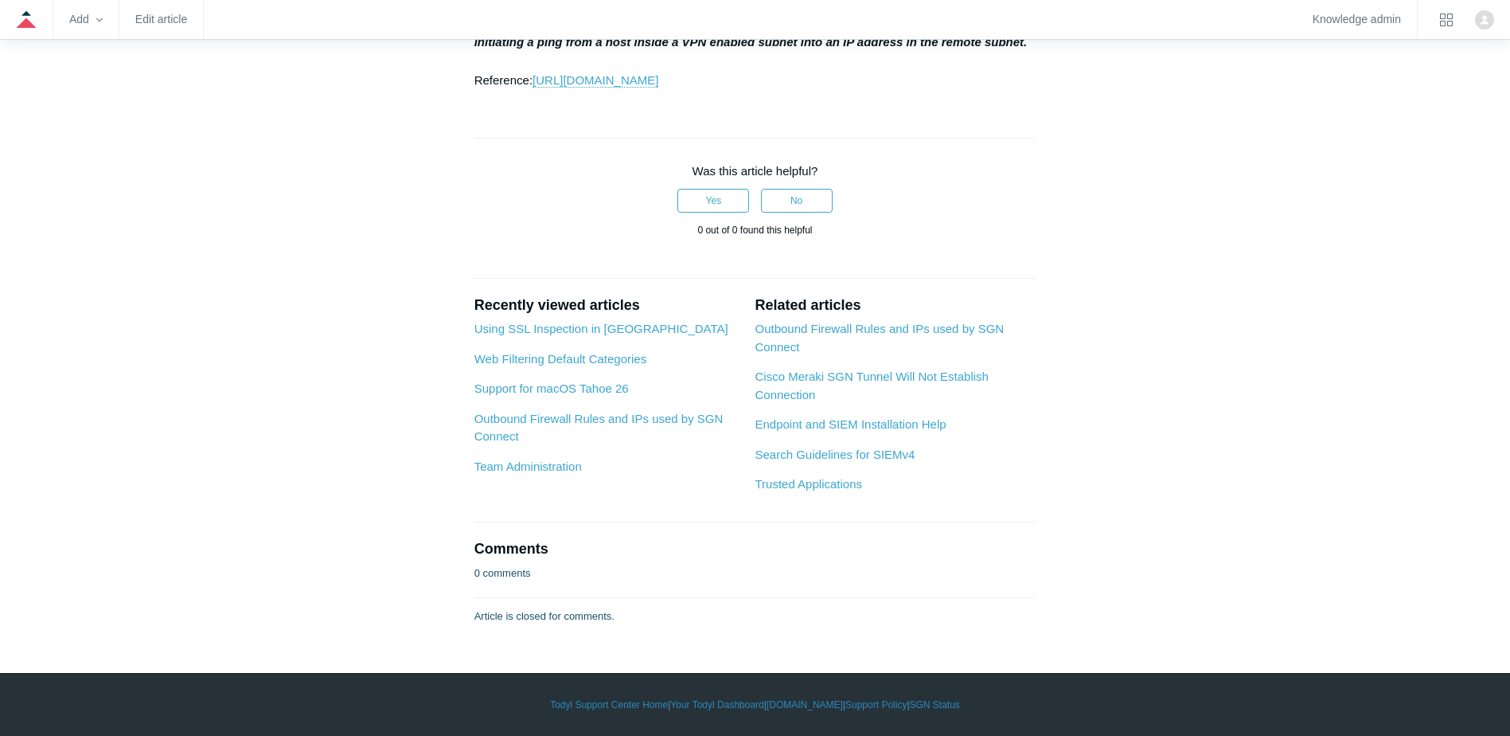
drag, startPoint x: 740, startPoint y: 378, endPoint x: 999, endPoint y: 419, distance: 262.0
